Goal: Find specific page/section: Find specific page/section

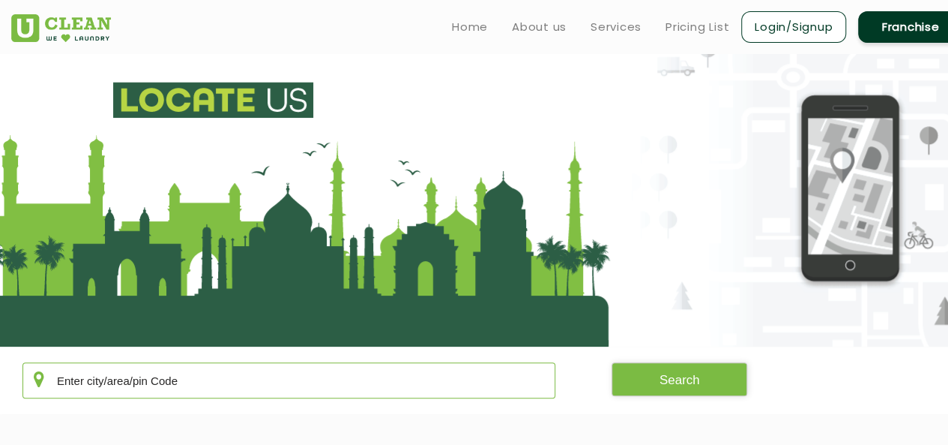
click at [197, 386] on input "text" at bounding box center [288, 380] width 533 height 36
type input "411052"
click at [667, 376] on button "Search" at bounding box center [680, 379] width 136 height 34
click at [673, 382] on button "Search" at bounding box center [680, 379] width 136 height 34
click at [480, 23] on link "Home" at bounding box center [470, 27] width 36 height 18
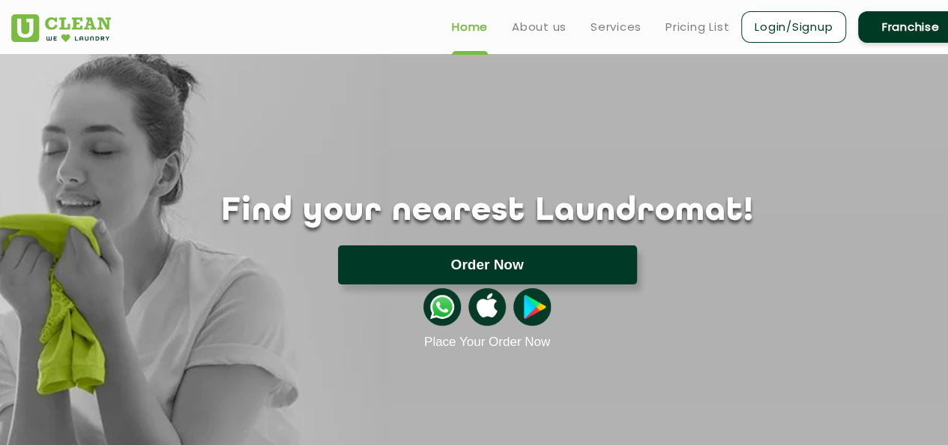
click at [606, 263] on button "Order Now" at bounding box center [487, 264] width 299 height 39
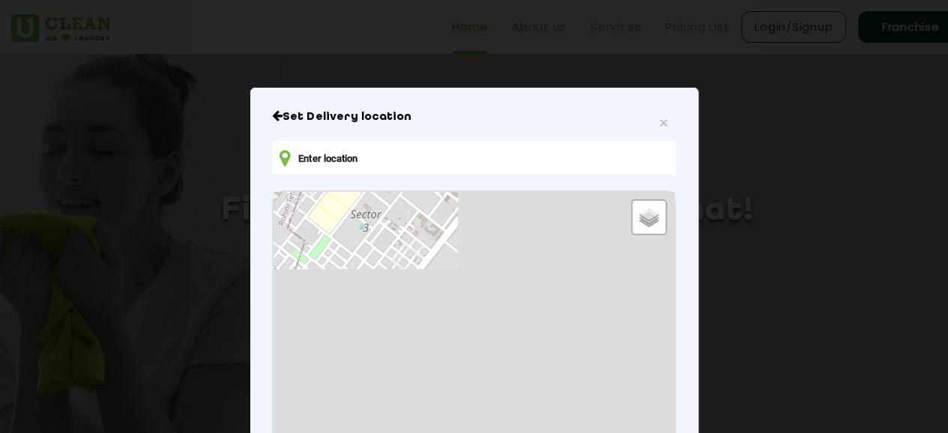
click at [406, 160] on input "text" at bounding box center [473, 158] width 403 height 34
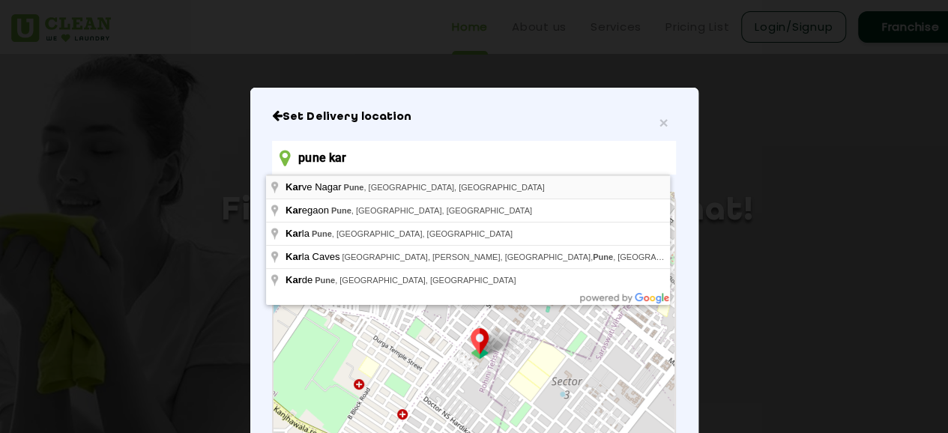
type input "[PERSON_NAME] Nagar, [GEOGRAPHIC_DATA], [GEOGRAPHIC_DATA], [GEOGRAPHIC_DATA]"
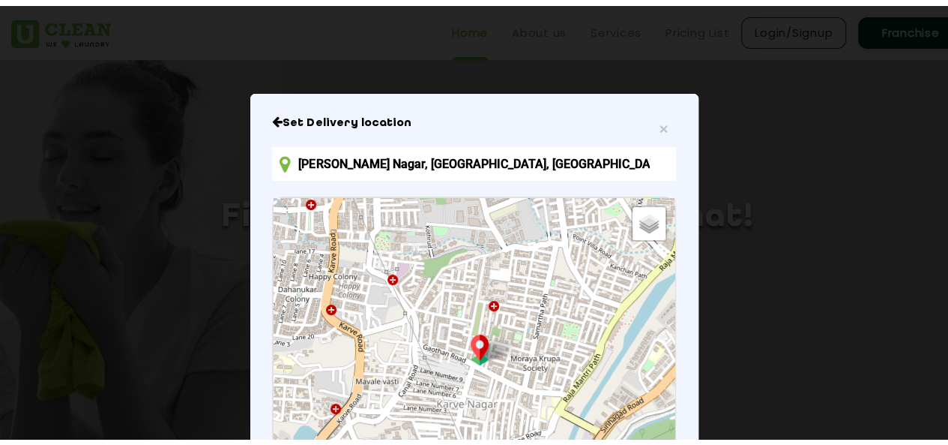
scroll to position [93, 0]
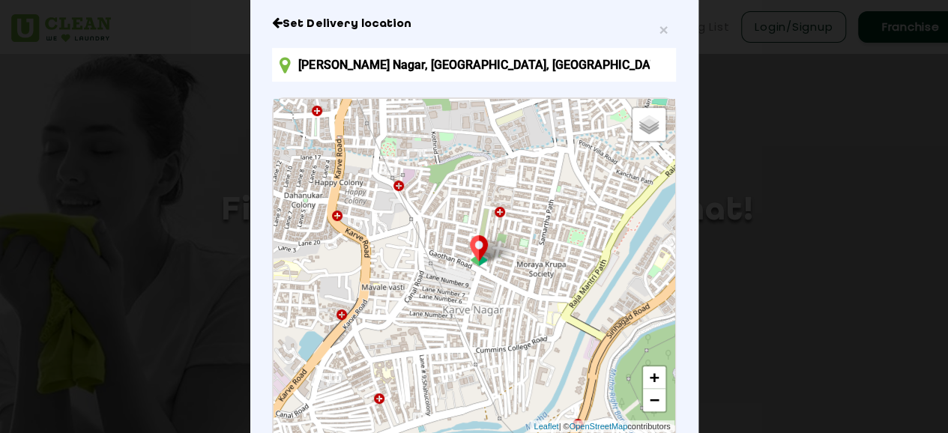
click at [532, 391] on div "Default Satellite + − Leaflet | © OpenStreetMap contributors" at bounding box center [474, 266] width 400 height 334
click at [659, 34] on span "×" at bounding box center [663, 29] width 9 height 17
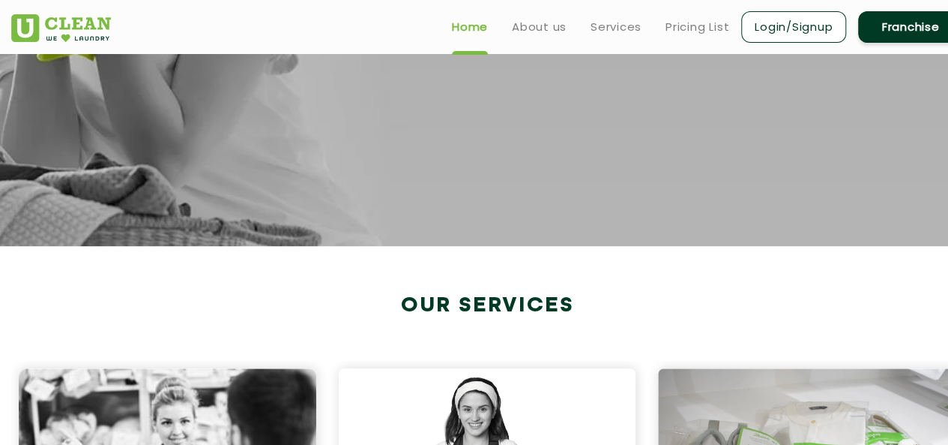
scroll to position [116, 0]
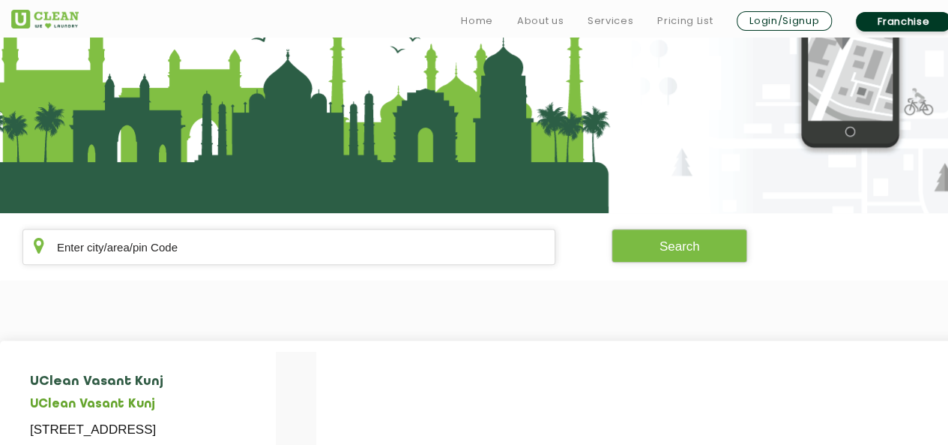
scroll to position [138, 0]
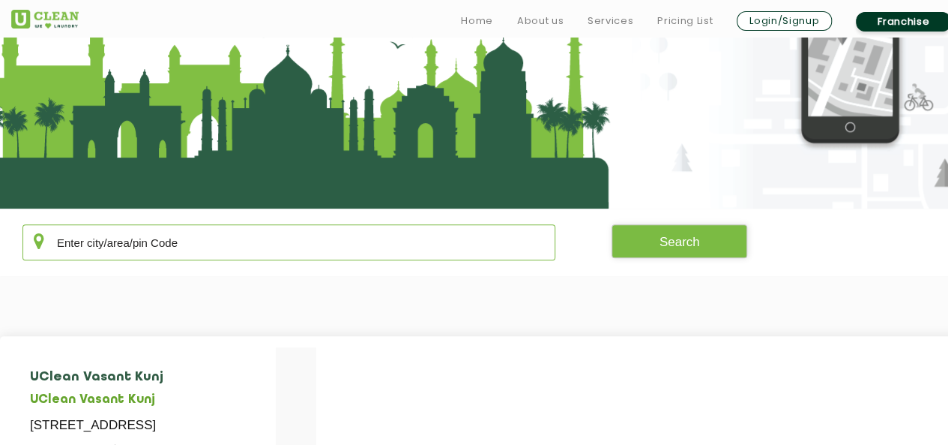
click at [193, 244] on input "text" at bounding box center [288, 242] width 533 height 36
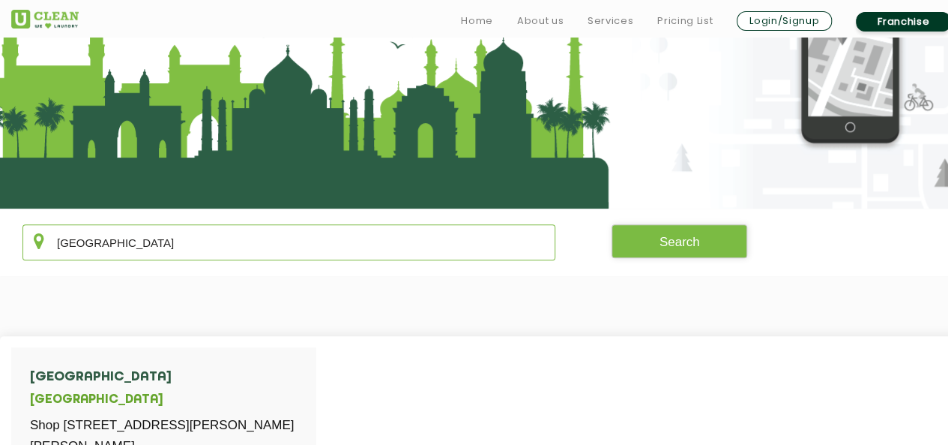
type input "[GEOGRAPHIC_DATA]"
click at [672, 246] on button "Search" at bounding box center [680, 241] width 136 height 34
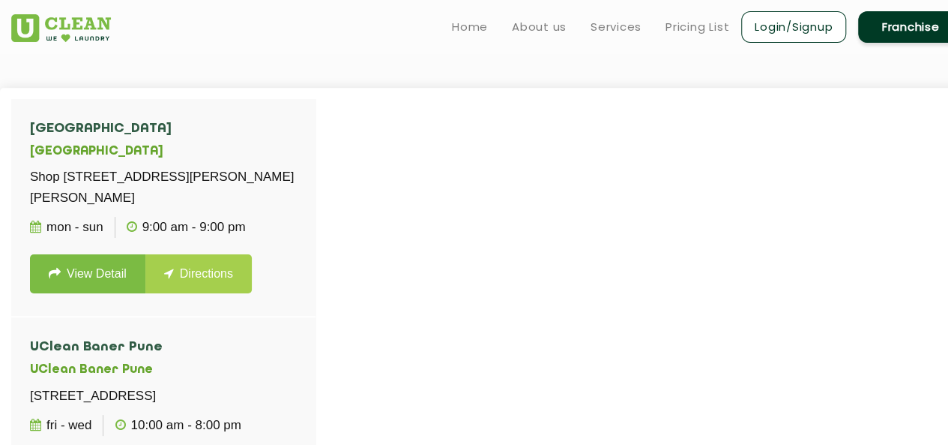
scroll to position [0, 0]
